Goal: Transaction & Acquisition: Purchase product/service

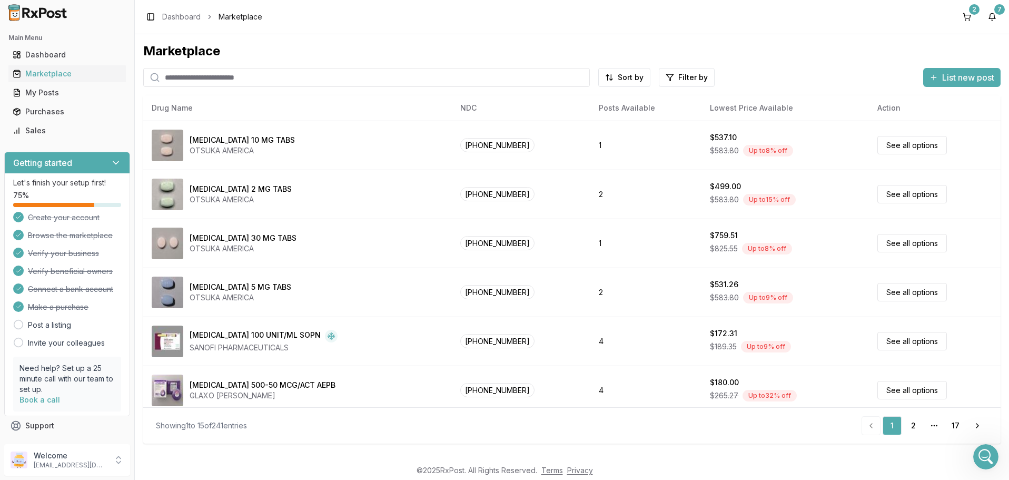
click at [206, 83] on input "search" at bounding box center [366, 77] width 447 height 19
paste input "**********"
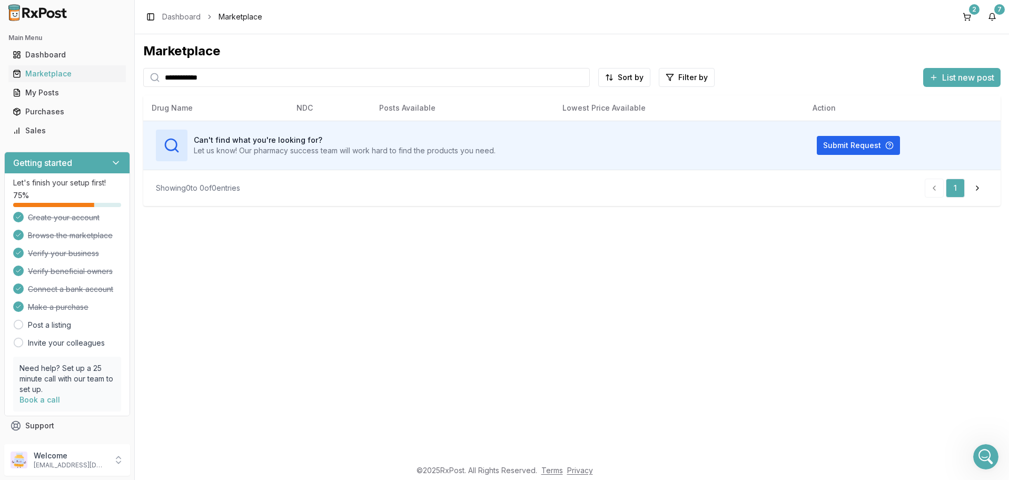
drag, startPoint x: 235, startPoint y: 77, endPoint x: 18, endPoint y: 69, distance: 217.1
click at [143, 69] on input "**********" at bounding box center [366, 77] width 447 height 19
type input "*******"
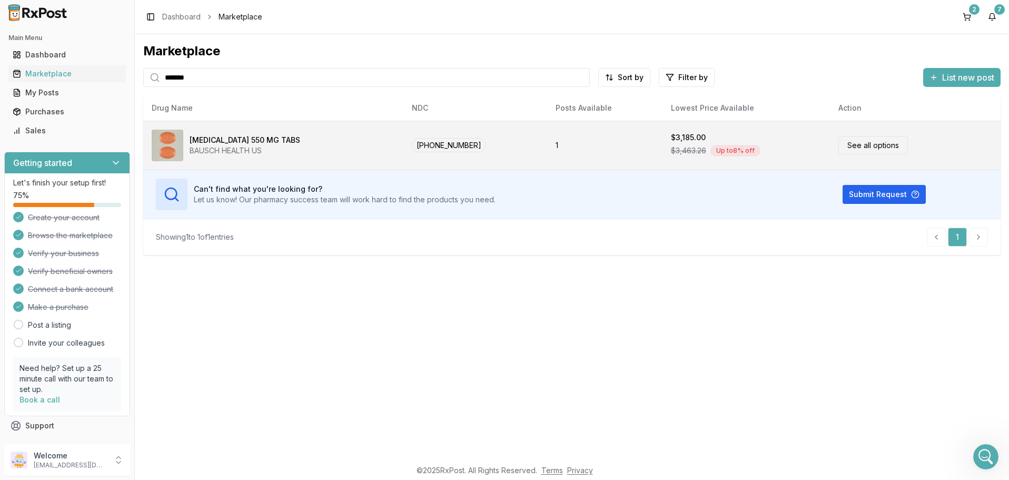
click at [848, 147] on link "See all options" at bounding box center [873, 145] width 70 height 18
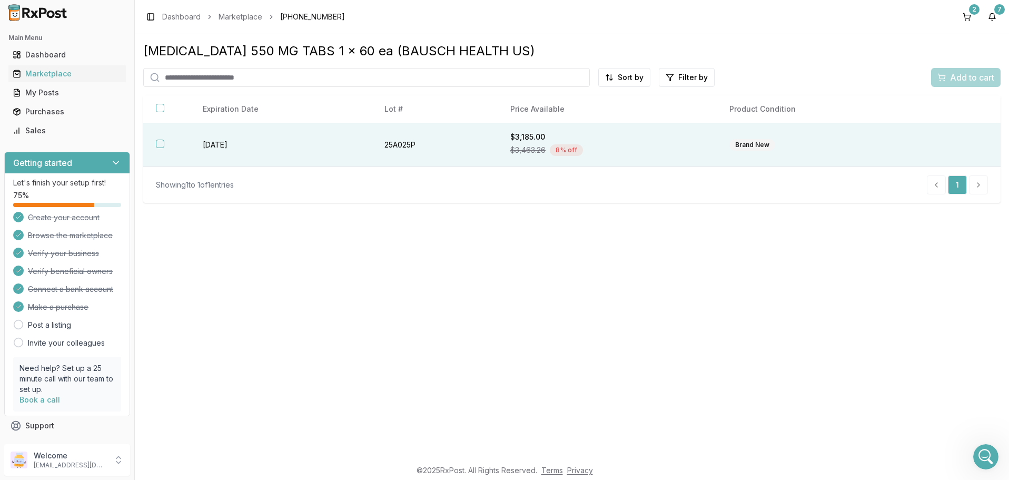
click at [749, 147] on div "Brand New" at bounding box center [752, 145] width 46 height 12
click at [39, 74] on div "Marketplace" at bounding box center [67, 73] width 109 height 11
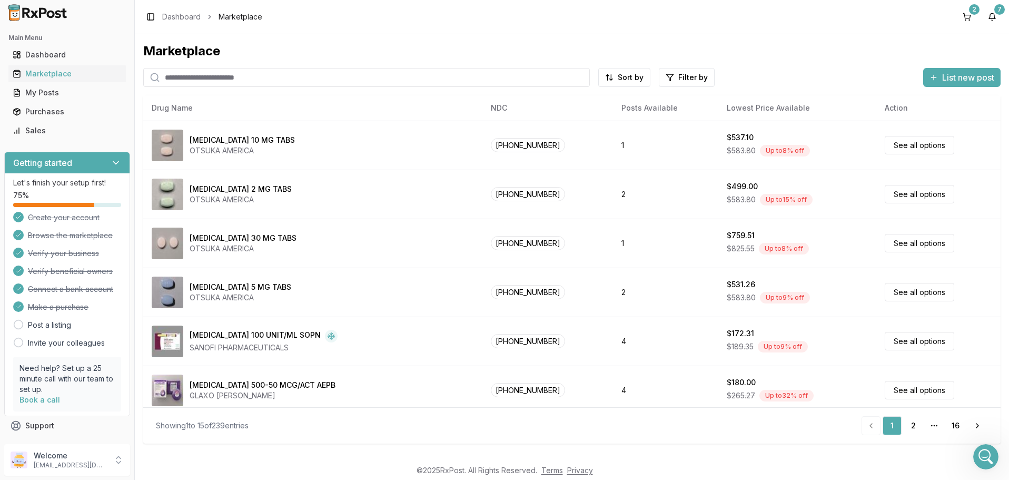
click at [224, 77] on input "search" at bounding box center [366, 77] width 447 height 19
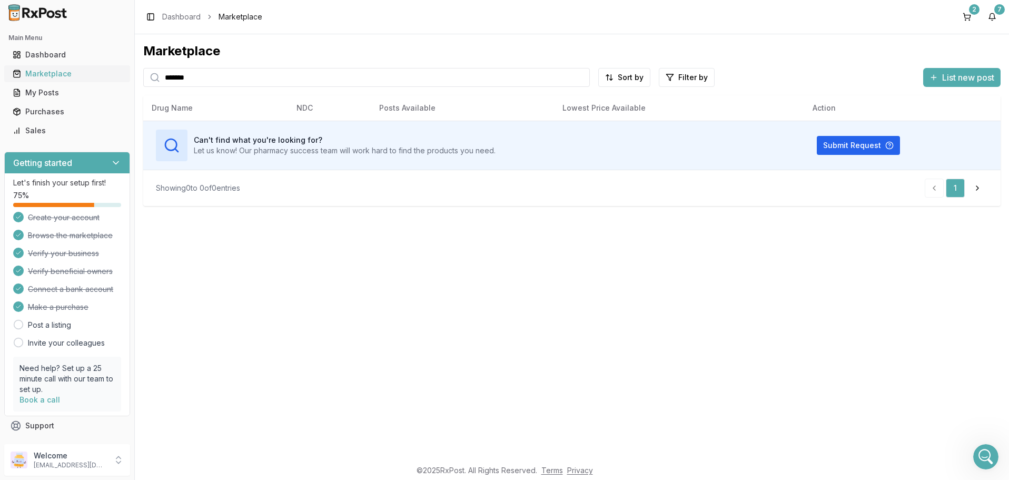
click at [52, 73] on div "Marketplace" at bounding box center [67, 73] width 109 height 11
click at [54, 76] on div "Marketplace" at bounding box center [67, 73] width 109 height 11
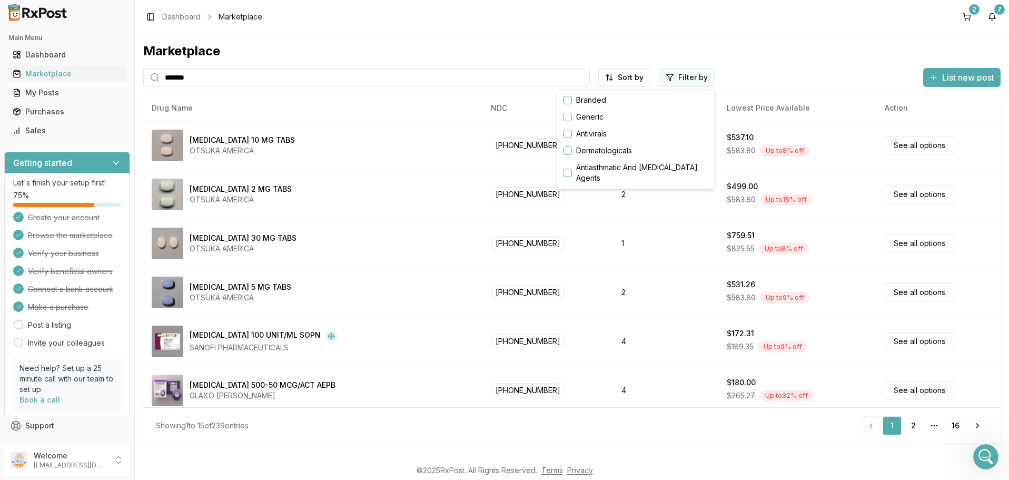
click at [688, 75] on html "Main Menu Dashboard Marketplace My Posts Purchases Sales Getting started Let's …" at bounding box center [504, 240] width 1009 height 480
click at [568, 99] on button "button" at bounding box center [567, 100] width 8 height 8
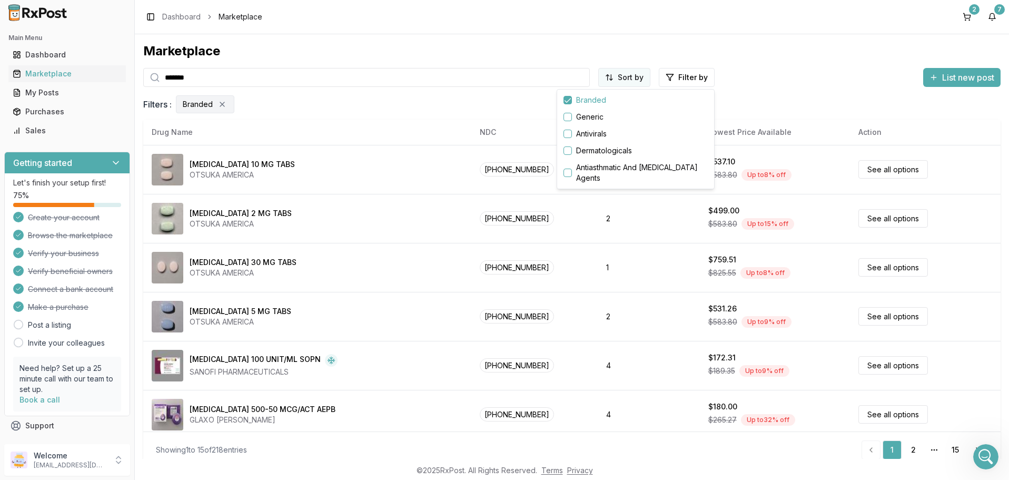
click at [632, 78] on html "Main Menu Dashboard Marketplace My Posts Purchases Sales Getting started Let's …" at bounding box center [504, 240] width 1009 height 480
click at [234, 75] on input "*******" at bounding box center [366, 77] width 447 height 19
click at [232, 75] on input "*******" at bounding box center [366, 77] width 447 height 19
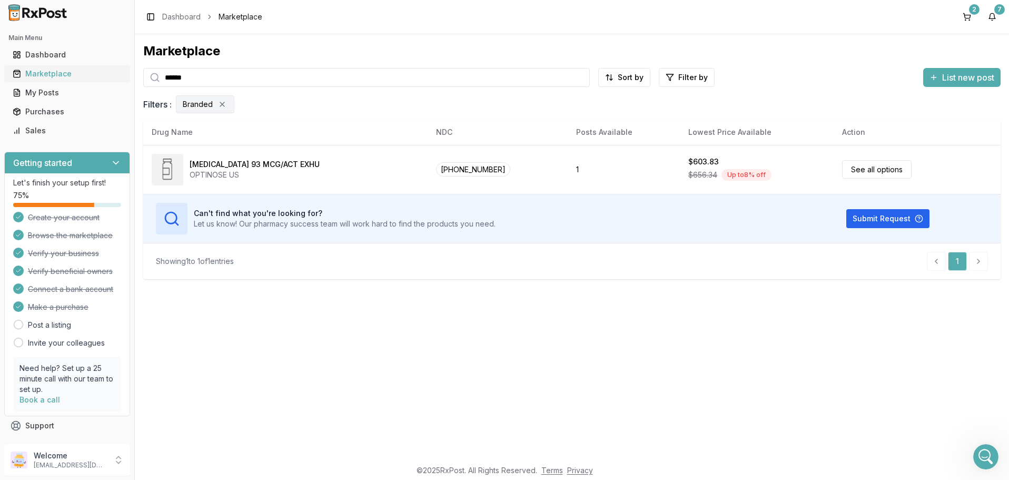
click at [45, 74] on div "Marketplace" at bounding box center [67, 73] width 109 height 11
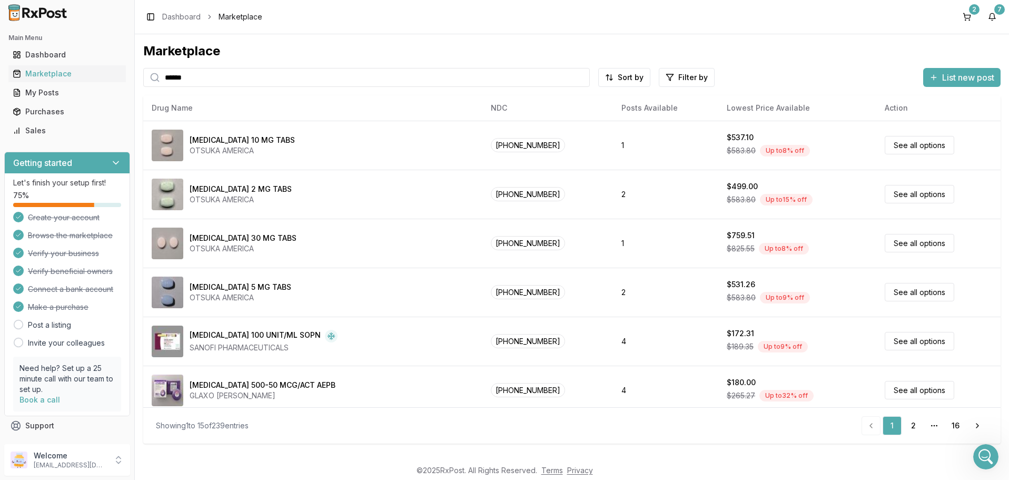
click at [200, 75] on input "******" at bounding box center [366, 77] width 447 height 19
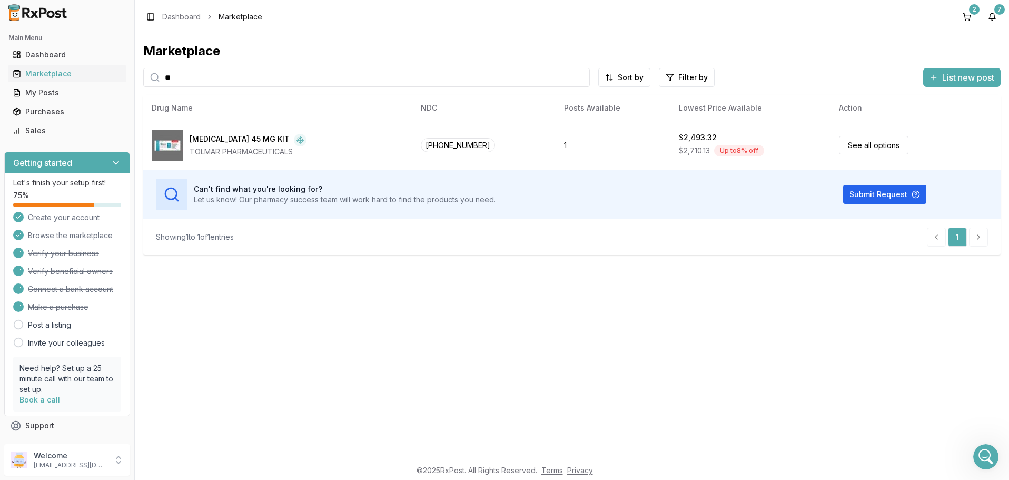
type input "*"
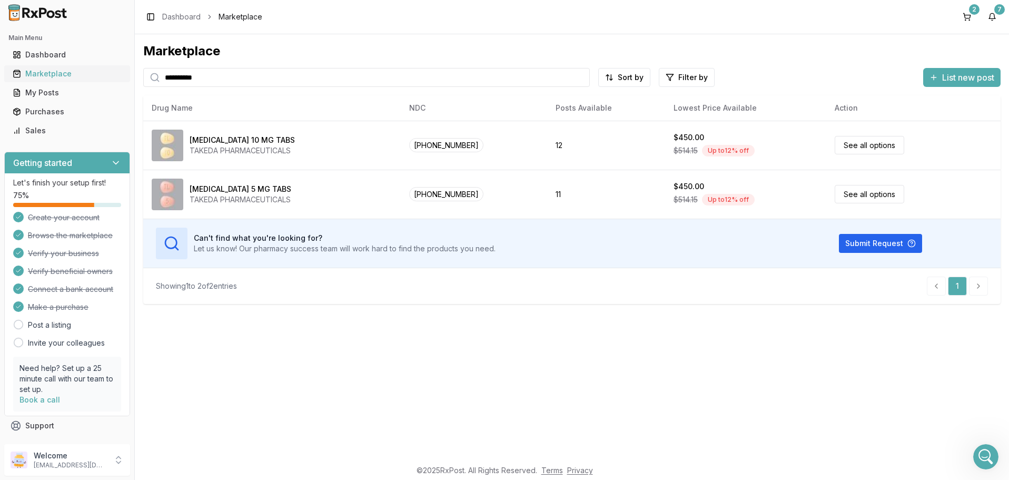
drag, startPoint x: 213, startPoint y: 78, endPoint x: 94, endPoint y: 68, distance: 118.9
click at [143, 72] on input "**********" at bounding box center [366, 77] width 447 height 19
click at [48, 76] on div "Marketplace" at bounding box center [67, 73] width 109 height 11
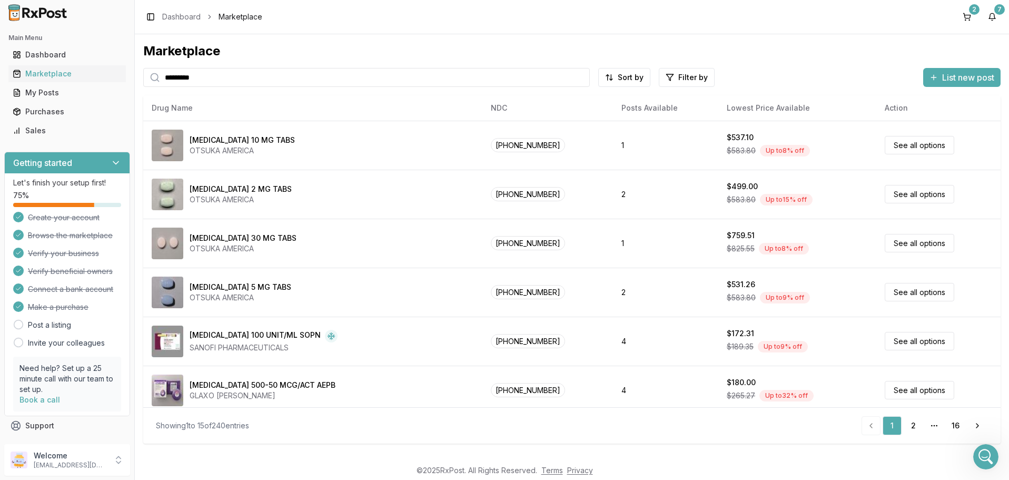
click at [231, 74] on input "*********" at bounding box center [366, 77] width 447 height 19
type input "******"
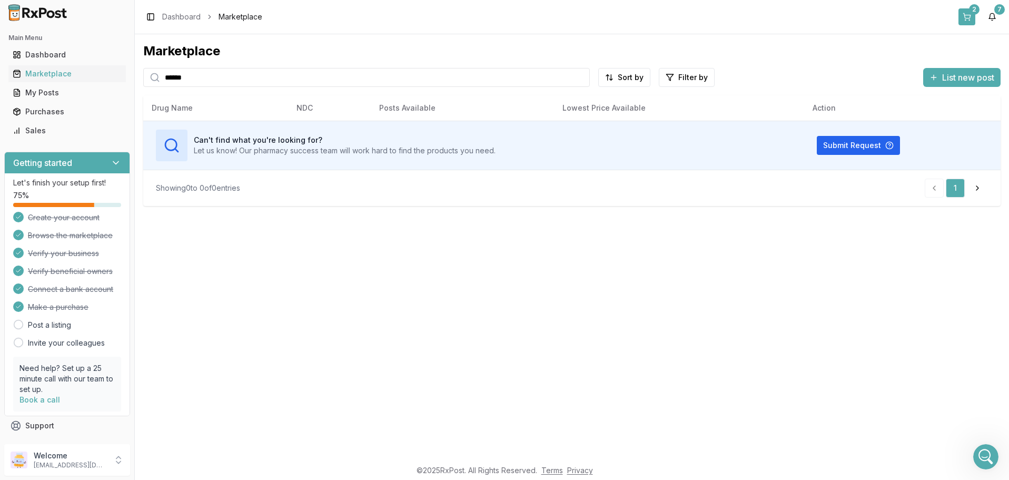
click at [969, 15] on button "2" at bounding box center [966, 16] width 17 height 17
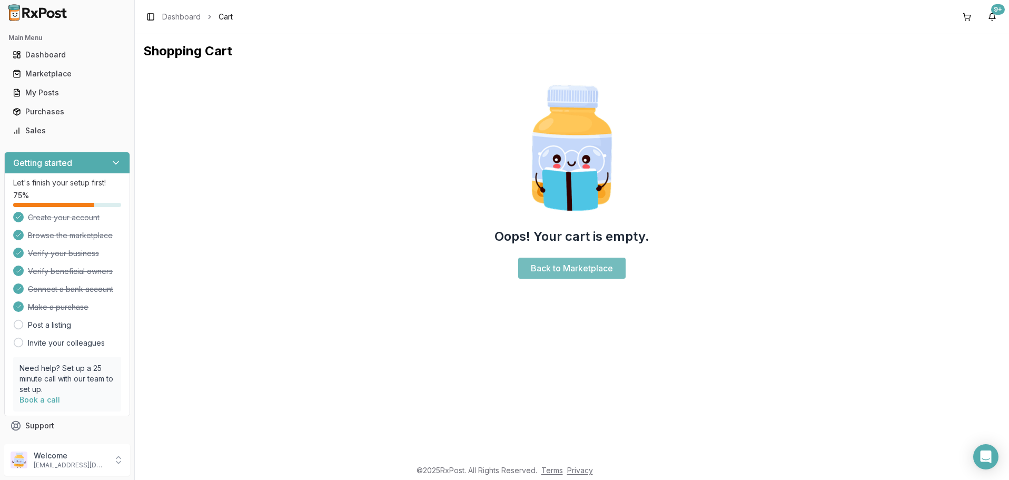
click at [560, 266] on link "Back to Marketplace" at bounding box center [571, 268] width 107 height 21
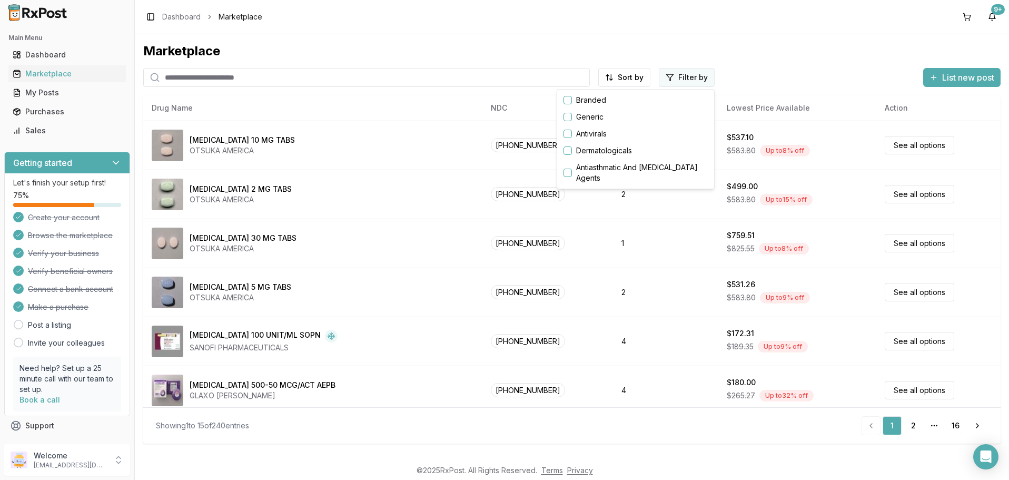
click at [676, 78] on html "Main Menu Dashboard Marketplace My Posts Purchases Sales Getting started Let's …" at bounding box center [504, 240] width 1009 height 480
click at [568, 101] on button "button" at bounding box center [567, 100] width 8 height 8
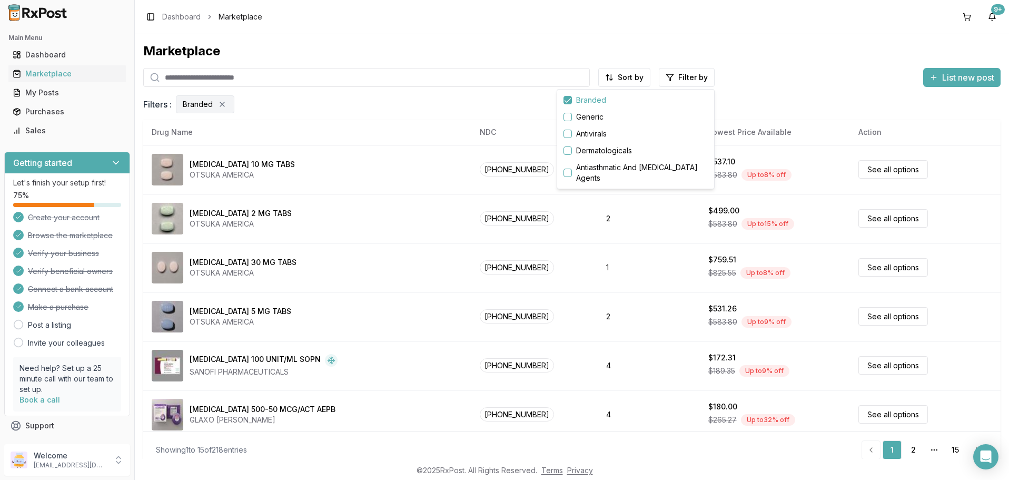
click at [411, 298] on html "Main Menu Dashboard Marketplace My Posts Purchases Sales Getting started Let's …" at bounding box center [504, 240] width 1009 height 480
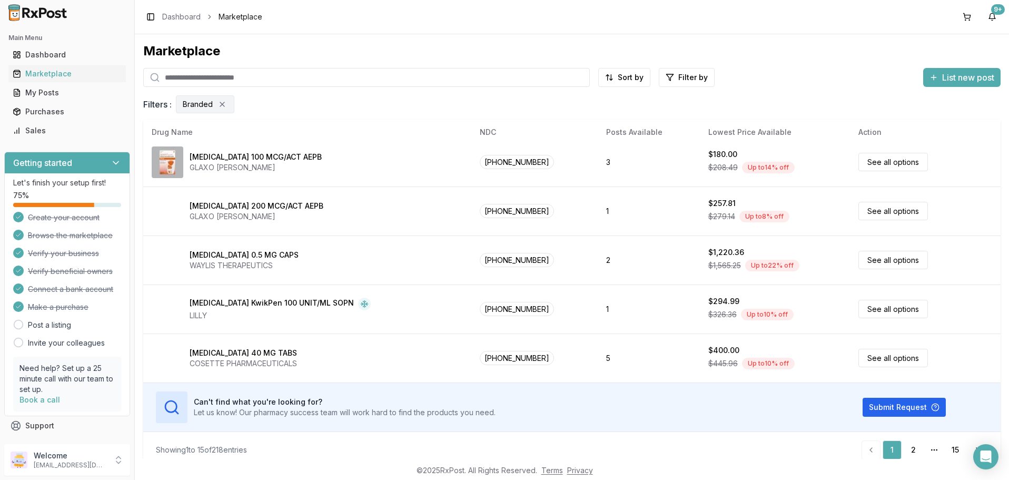
scroll to position [9, 0]
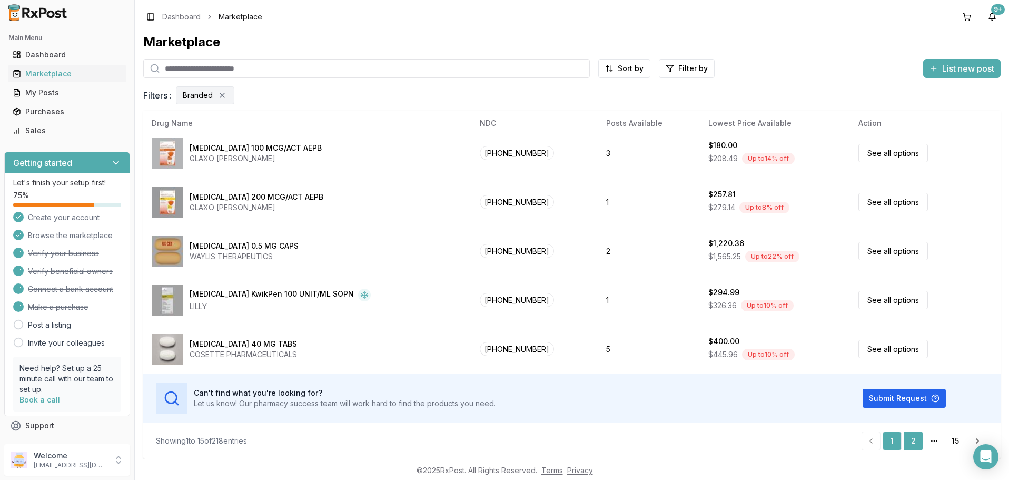
click at [914, 439] on link "2" at bounding box center [913, 440] width 19 height 19
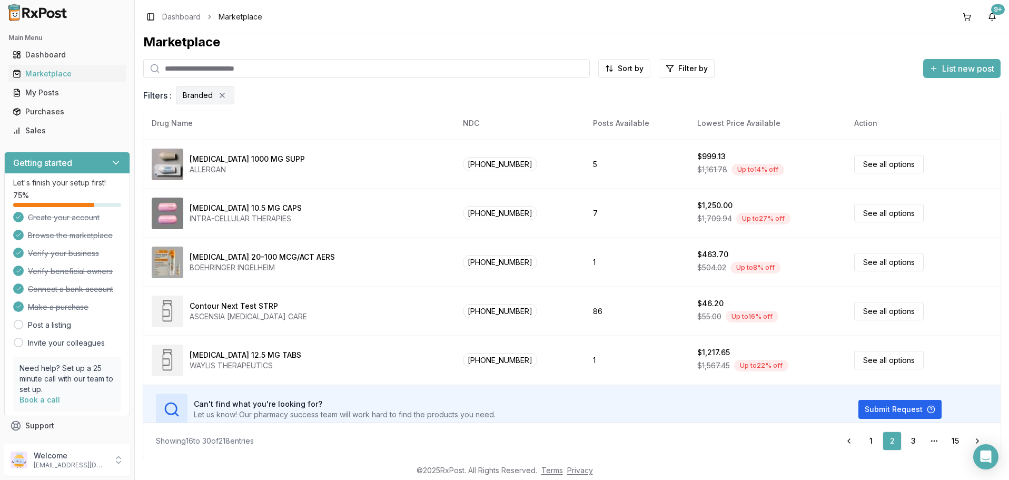
scroll to position [497, 0]
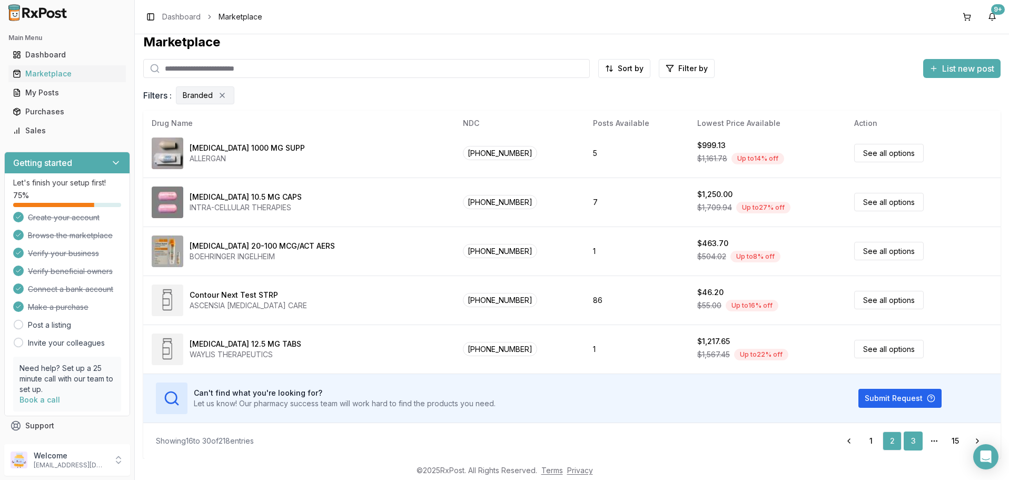
click at [910, 440] on link "3" at bounding box center [913, 440] width 19 height 19
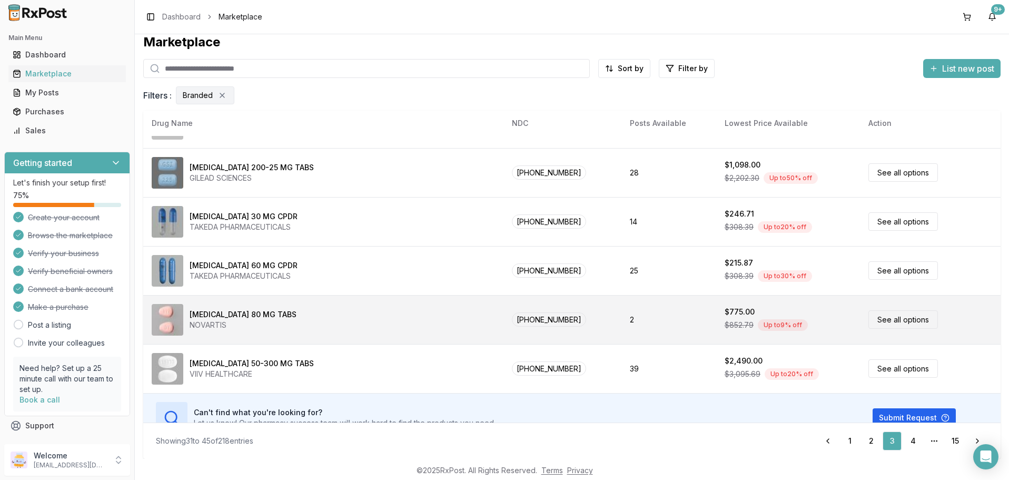
scroll to position [497, 0]
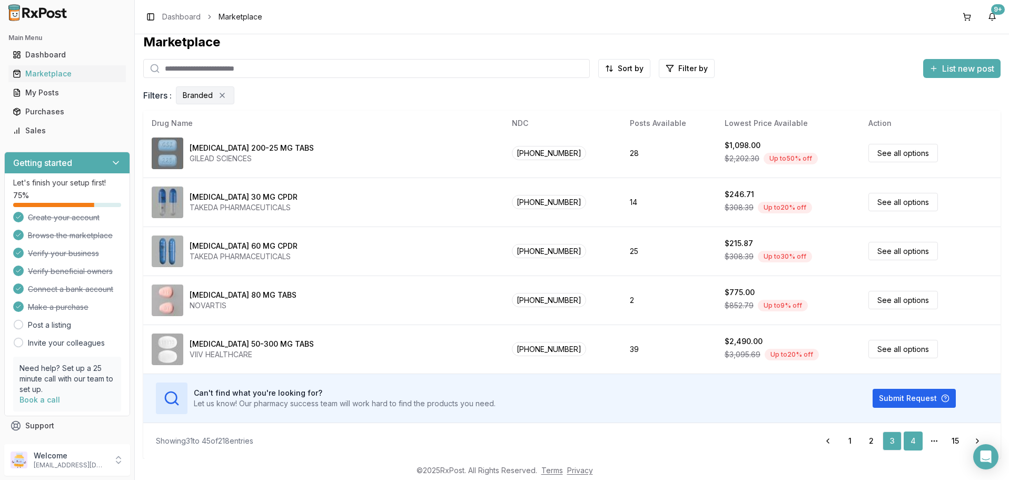
click at [912, 440] on link "4" at bounding box center [913, 440] width 19 height 19
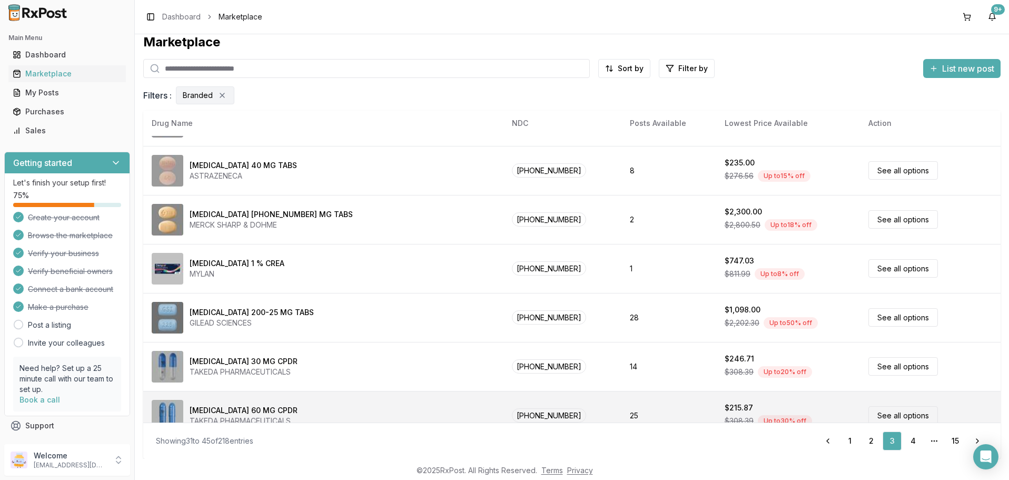
scroll to position [244, 0]
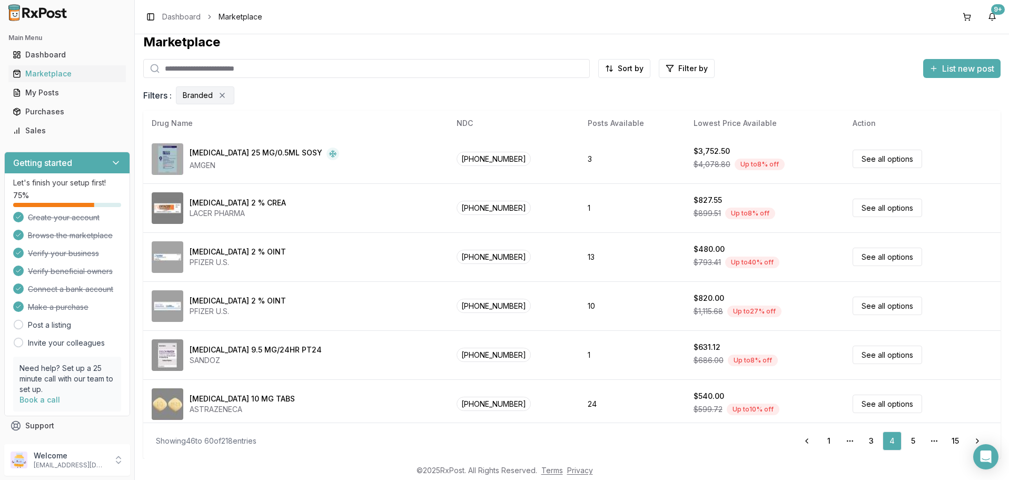
scroll to position [497, 0]
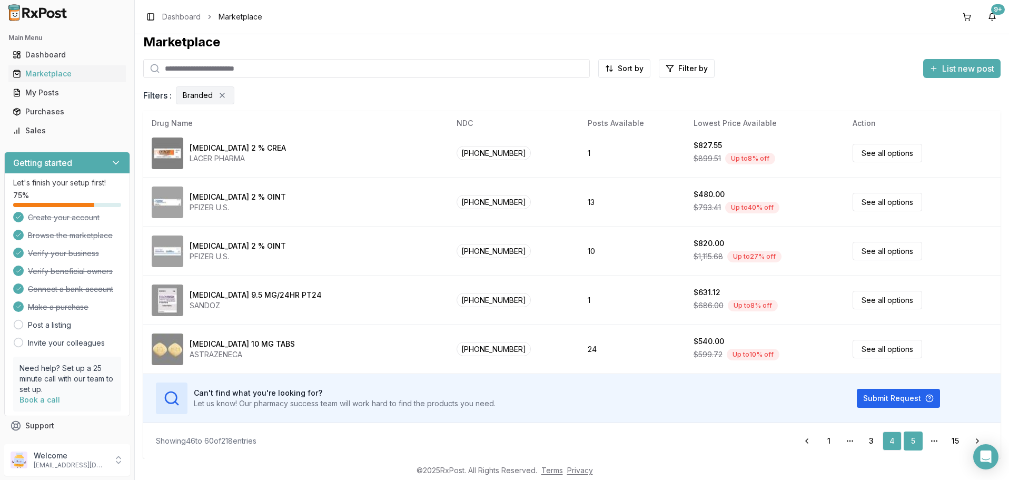
click at [915, 439] on link "5" at bounding box center [913, 440] width 19 height 19
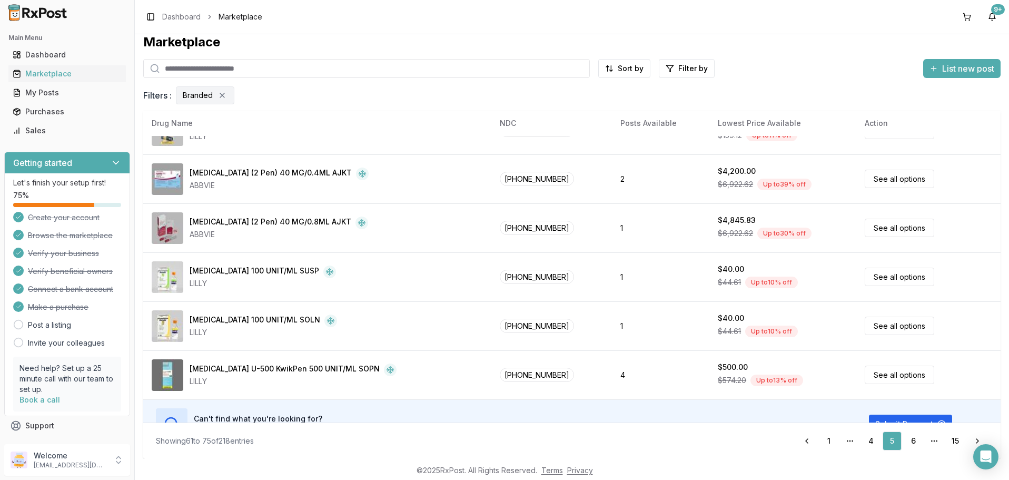
scroll to position [497, 0]
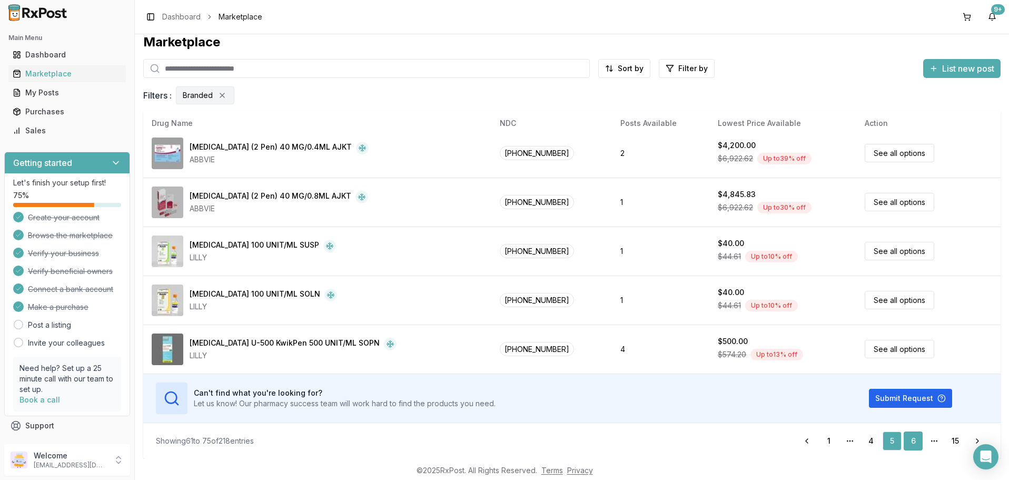
click at [911, 439] on link "6" at bounding box center [913, 440] width 19 height 19
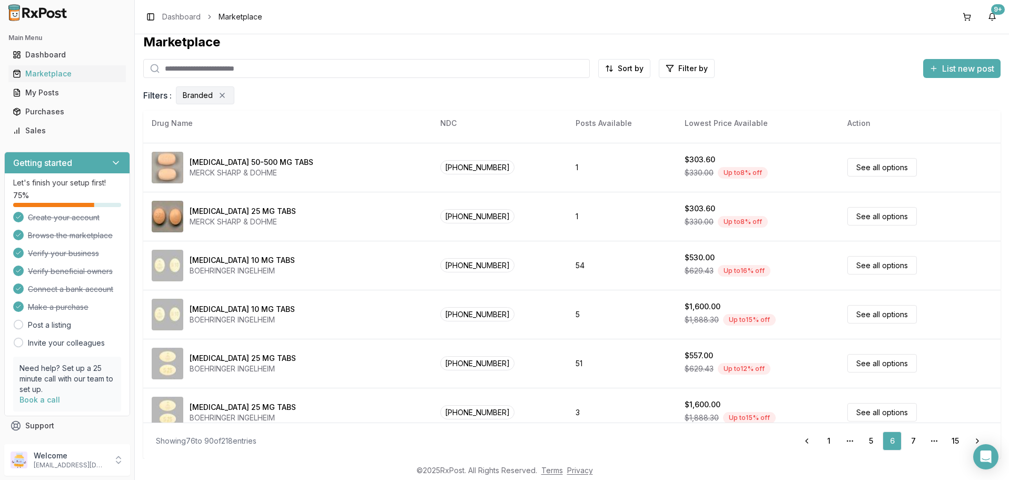
scroll to position [497, 0]
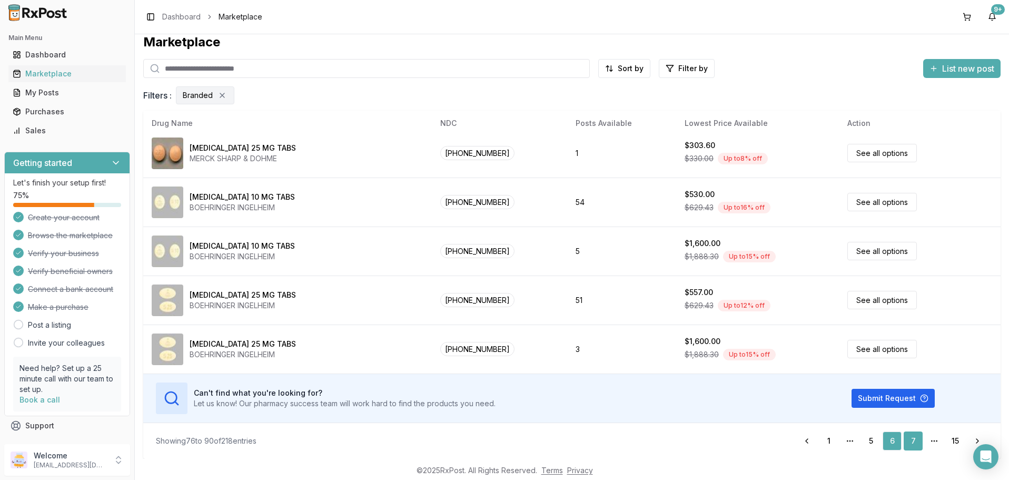
click at [914, 436] on link "7" at bounding box center [913, 440] width 19 height 19
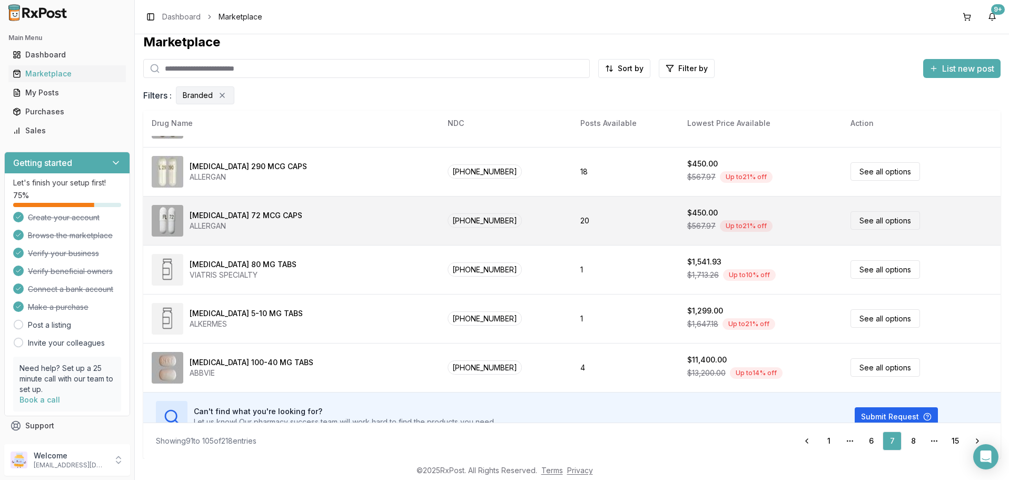
scroll to position [497, 0]
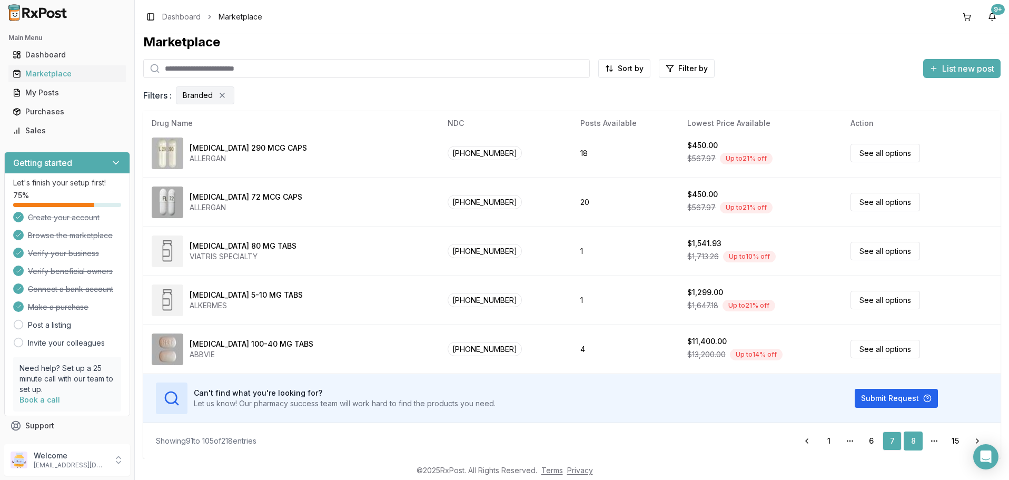
click at [913, 440] on link "8" at bounding box center [913, 440] width 19 height 19
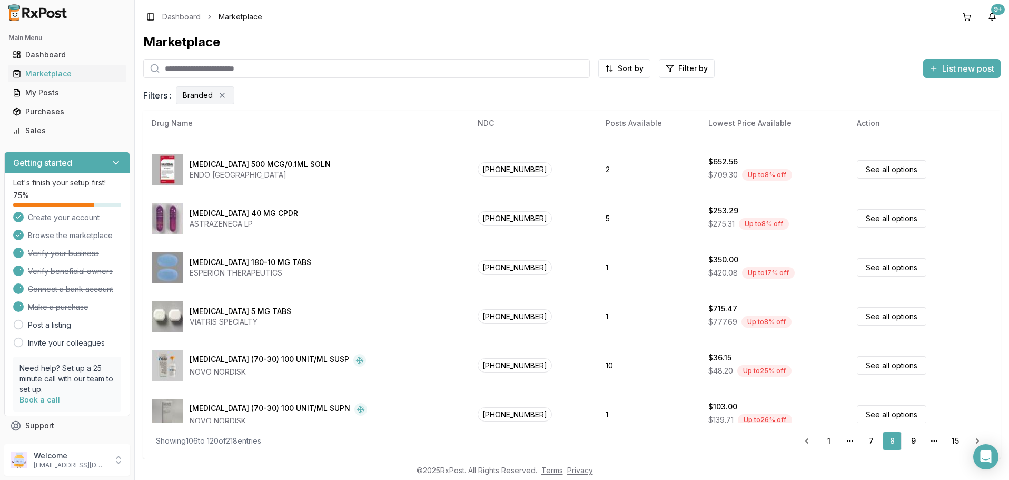
scroll to position [497, 0]
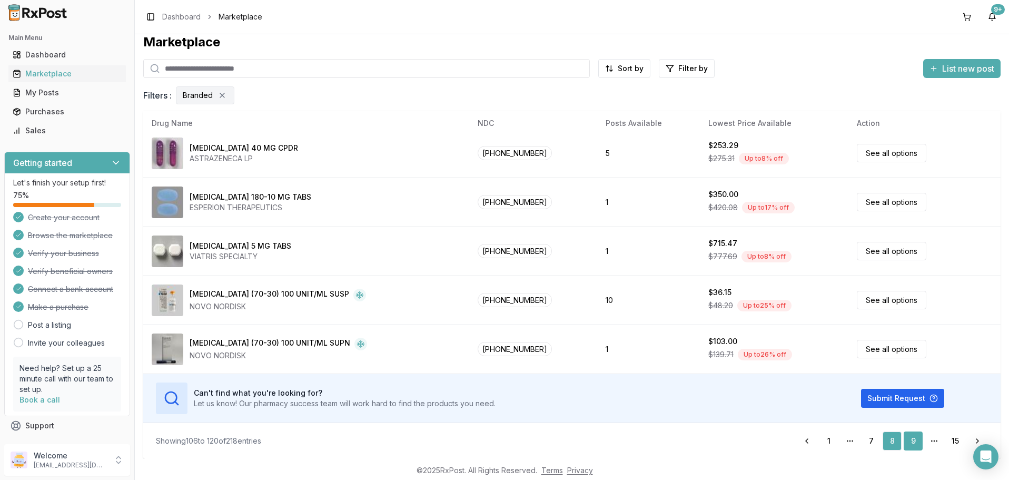
click at [915, 443] on link "9" at bounding box center [913, 440] width 19 height 19
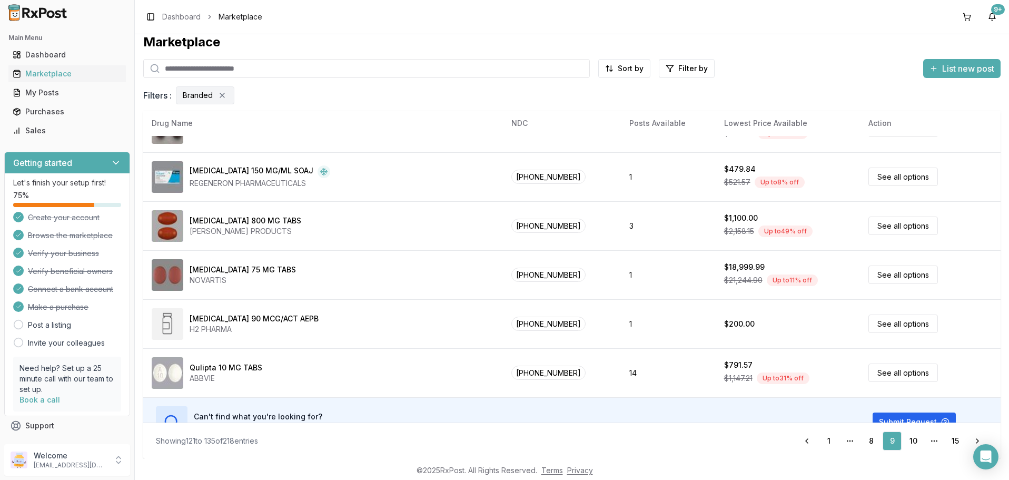
scroll to position [497, 0]
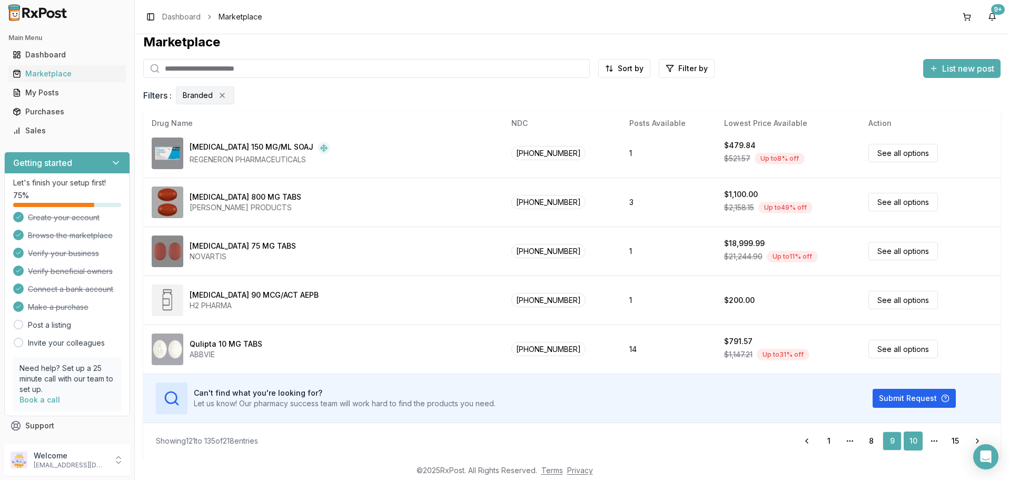
click at [912, 439] on link "10" at bounding box center [913, 440] width 19 height 19
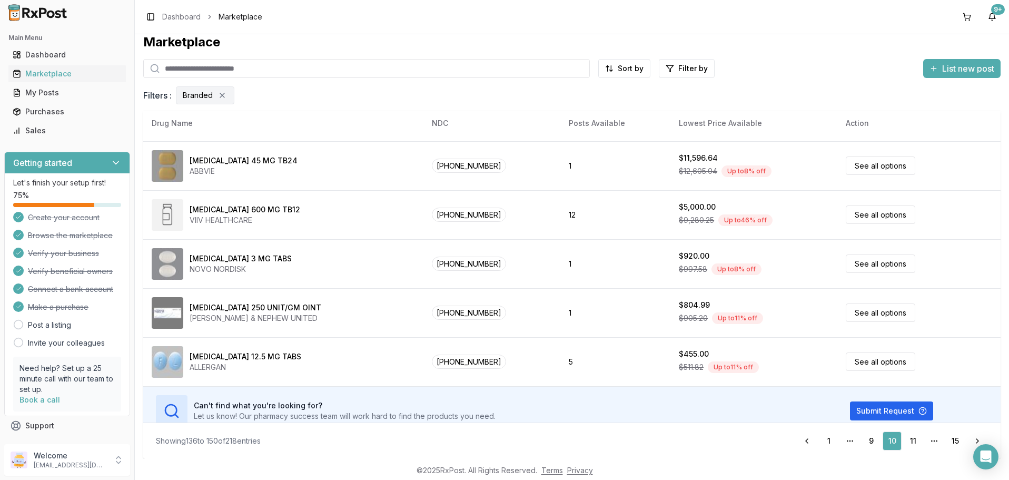
scroll to position [497, 0]
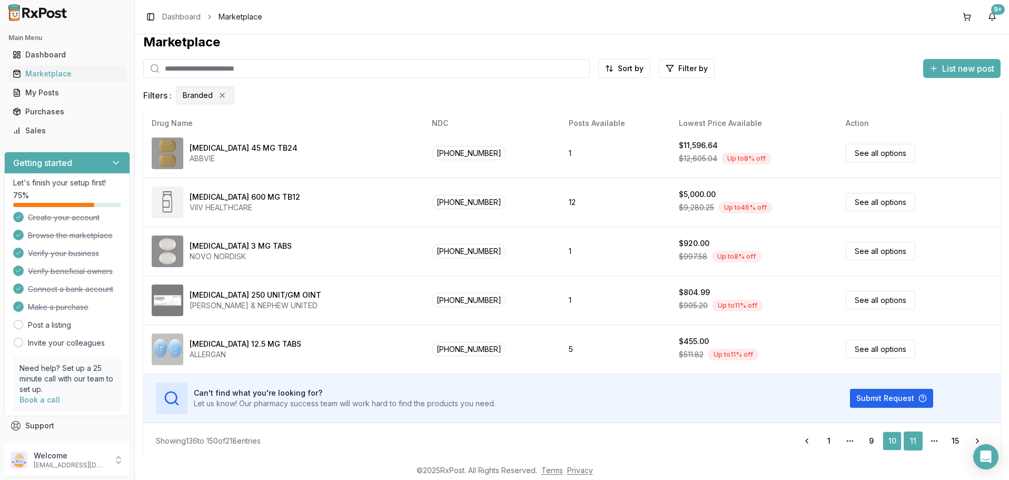
click at [910, 440] on link "11" at bounding box center [913, 440] width 19 height 19
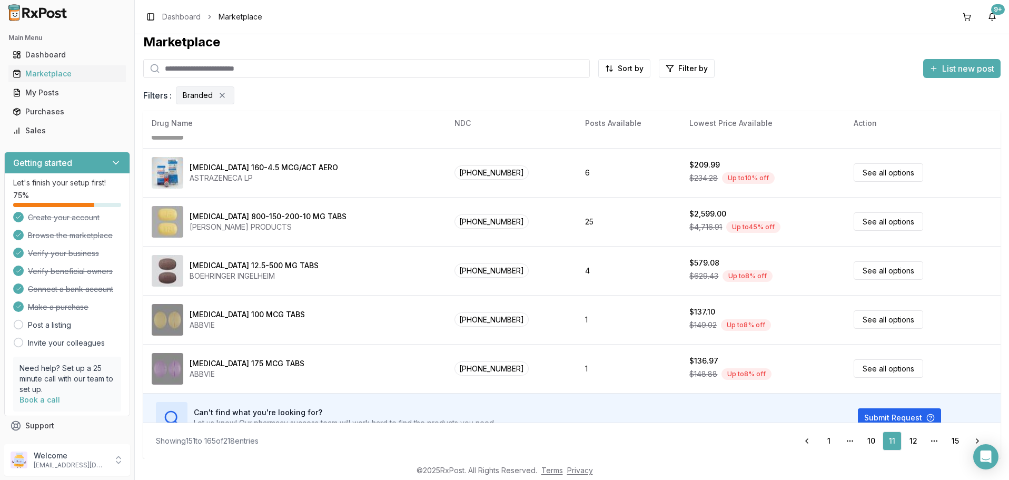
scroll to position [497, 0]
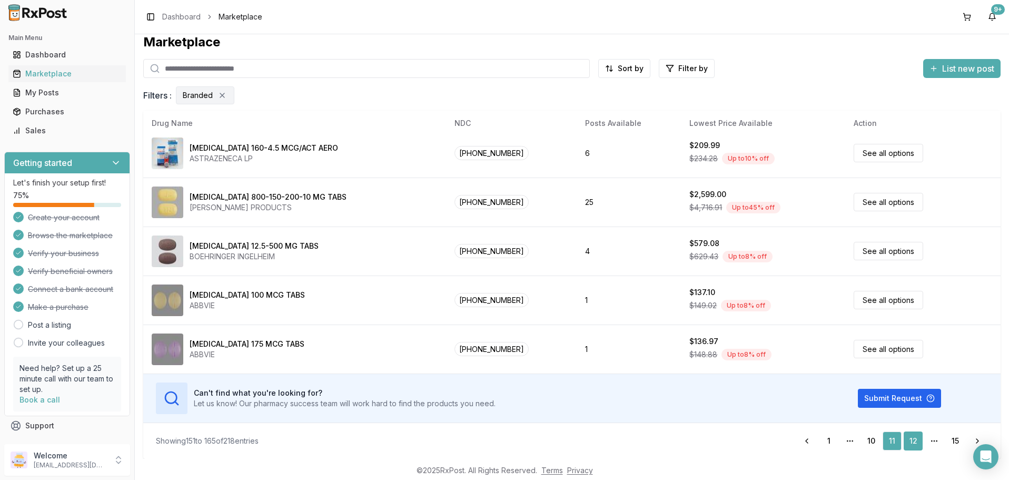
click at [917, 441] on link "12" at bounding box center [913, 440] width 19 height 19
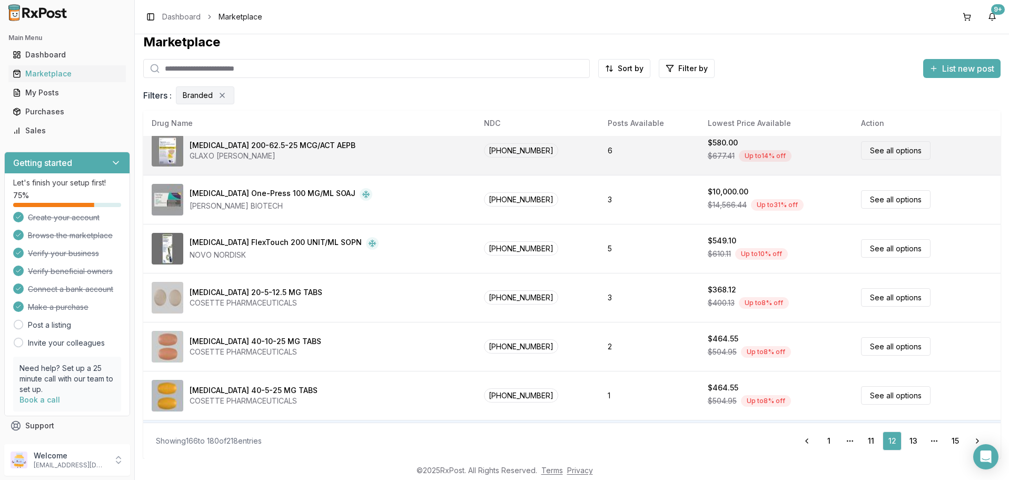
scroll to position [497, 0]
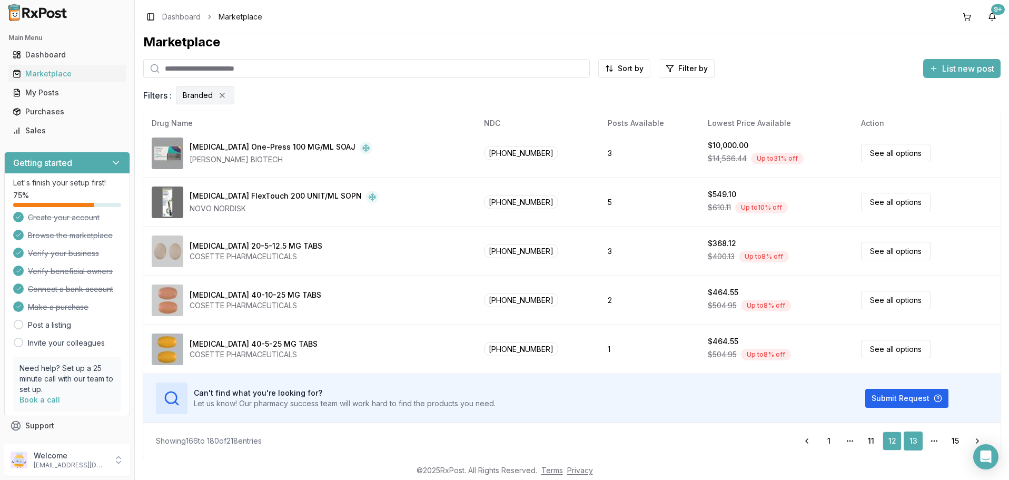
click at [912, 439] on link "13" at bounding box center [913, 440] width 19 height 19
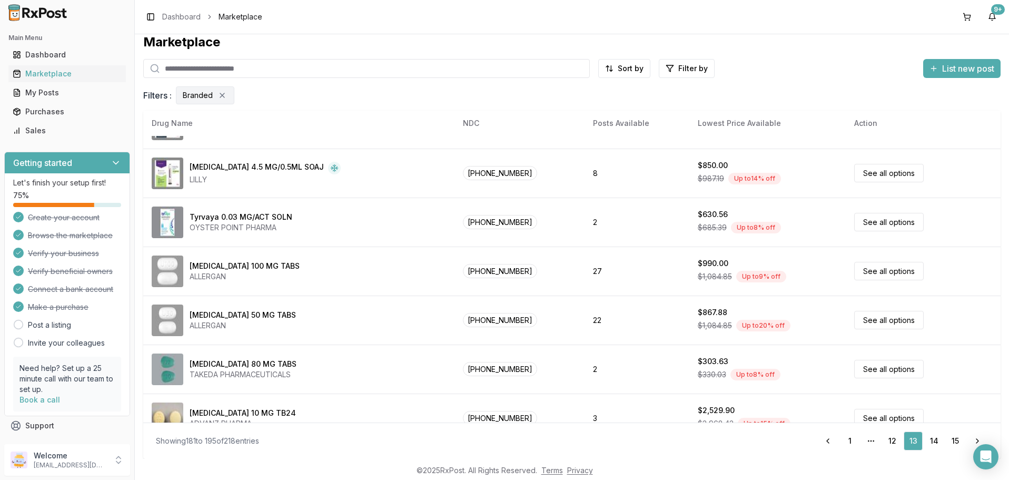
scroll to position [497, 0]
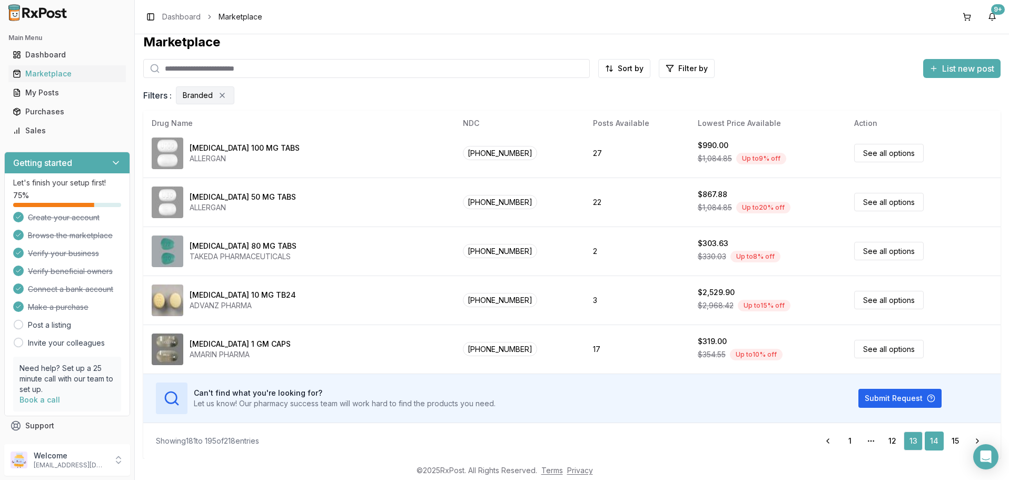
click at [937, 440] on link "14" at bounding box center [934, 440] width 19 height 19
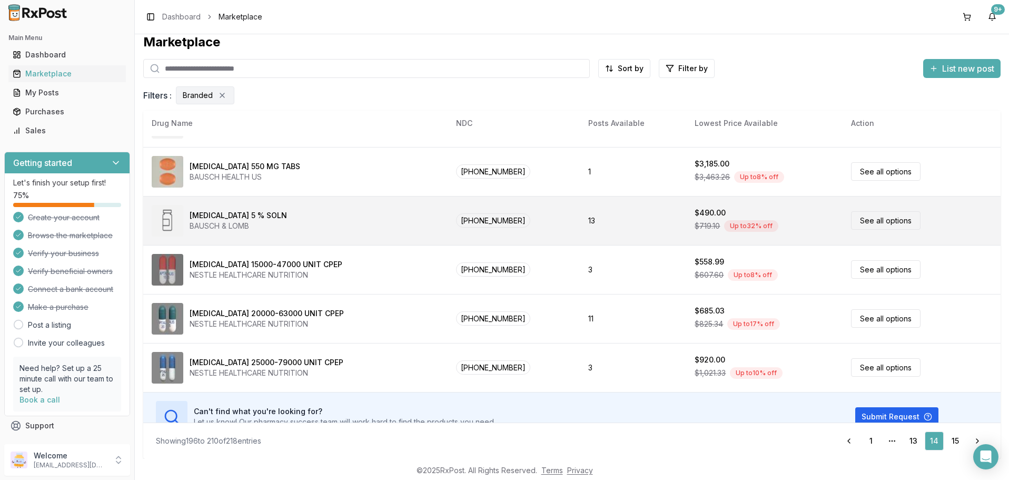
scroll to position [497, 0]
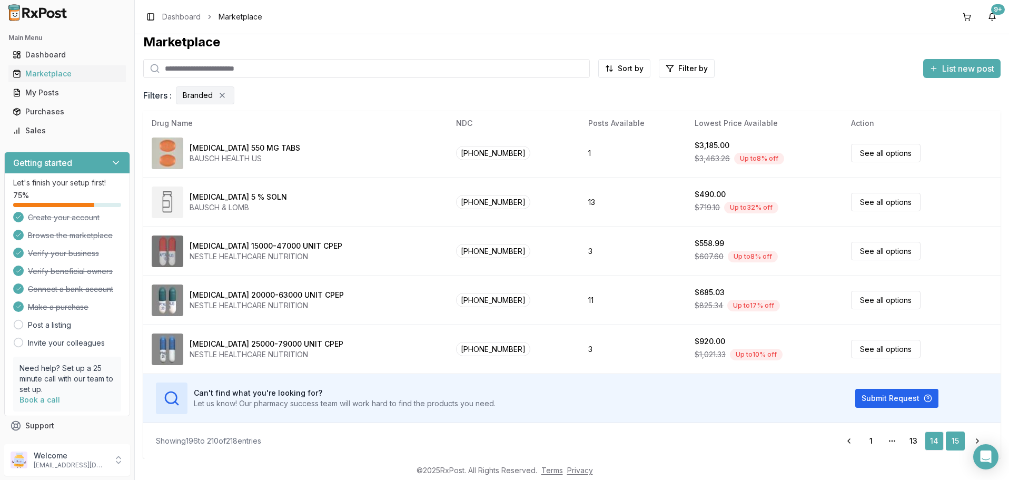
click at [956, 442] on link "15" at bounding box center [955, 440] width 19 height 19
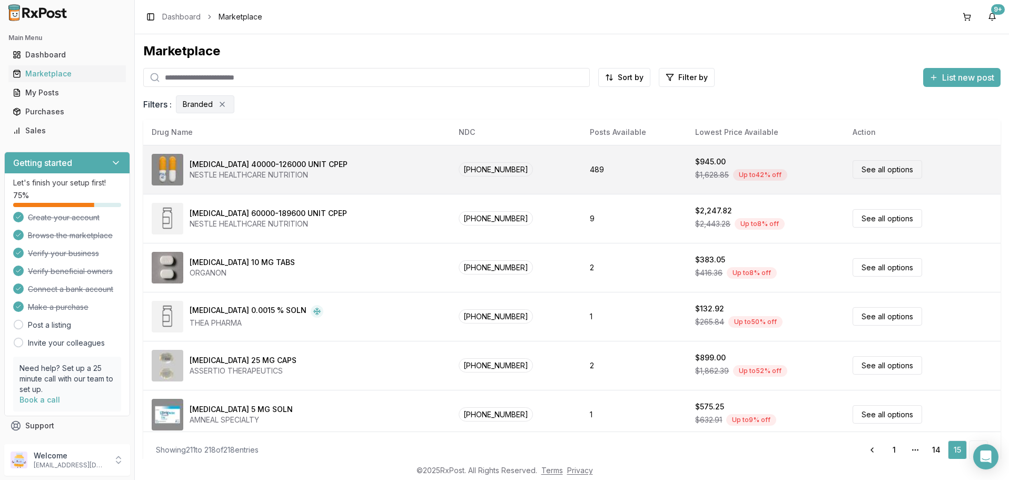
click at [868, 166] on link "See all options" at bounding box center [888, 169] width 70 height 18
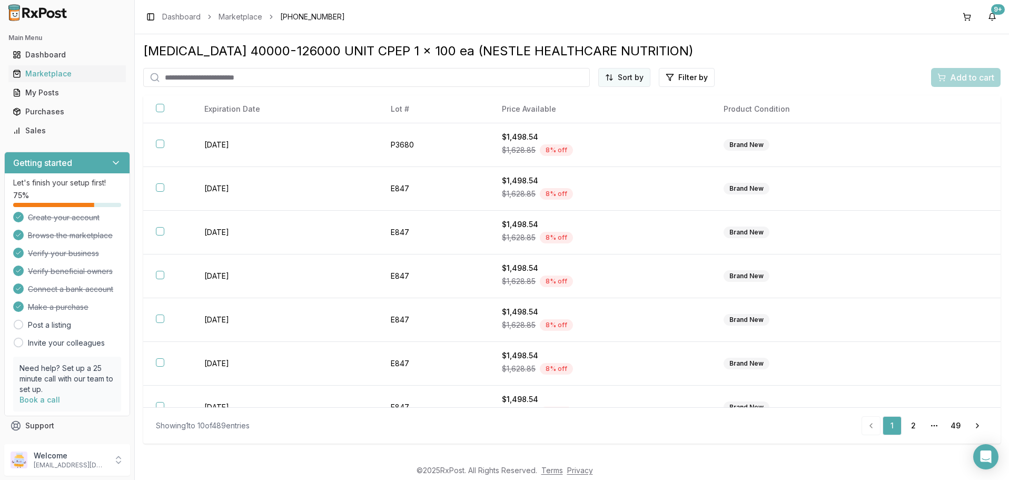
click at [630, 80] on html "Main Menu Dashboard Marketplace My Posts Purchases Sales Getting started Let's …" at bounding box center [504, 240] width 1009 height 480
click at [591, 113] on div "Price (Low to High)" at bounding box center [599, 116] width 100 height 17
click at [35, 74] on div "Marketplace" at bounding box center [67, 73] width 109 height 11
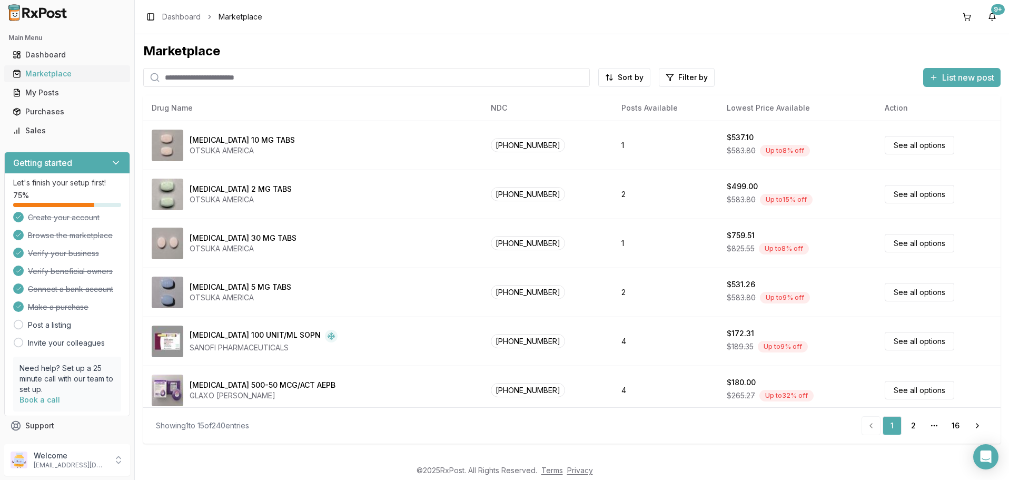
click at [40, 73] on div "Marketplace" at bounding box center [67, 73] width 109 height 11
